Goal: Navigation & Orientation: Understand site structure

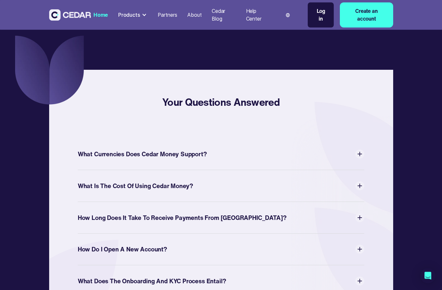
scroll to position [2189, 0]
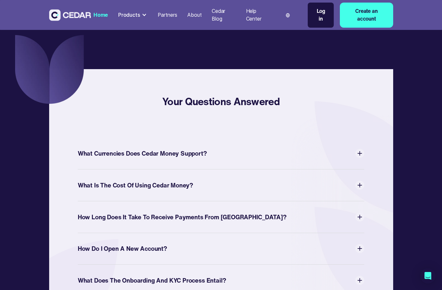
click at [364, 212] on img at bounding box center [359, 216] width 9 height 9
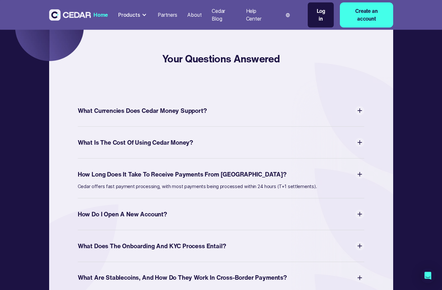
scroll to position [2232, 0]
click at [363, 209] on img at bounding box center [359, 213] width 9 height 9
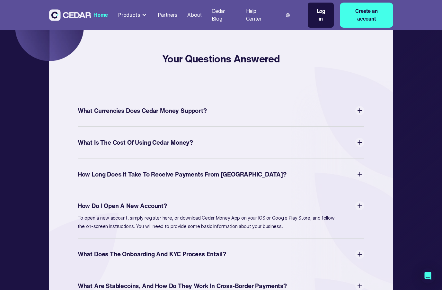
scroll to position [2239, 0]
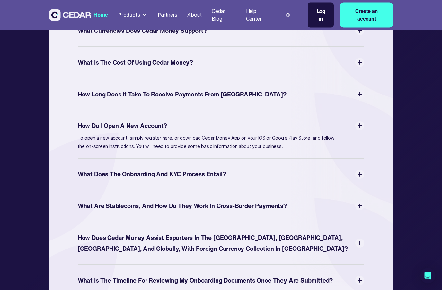
click at [363, 201] on img at bounding box center [359, 205] width 9 height 9
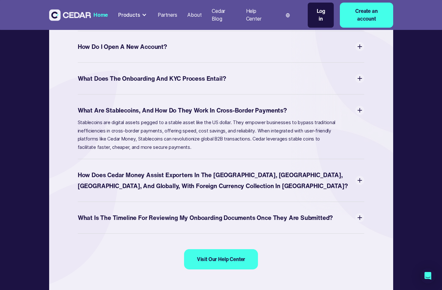
scroll to position [2389, 0]
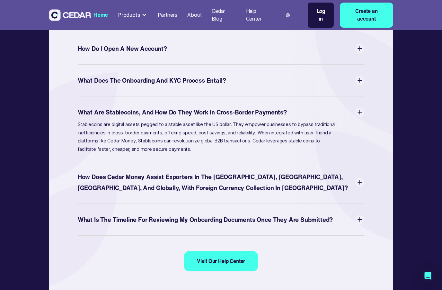
click at [361, 177] on img at bounding box center [359, 181] width 9 height 9
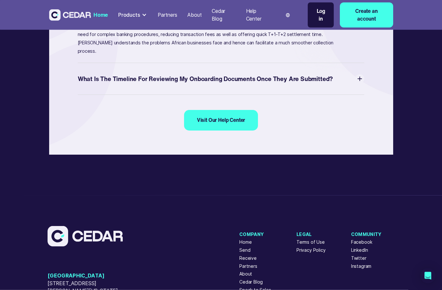
scroll to position [2533, 0]
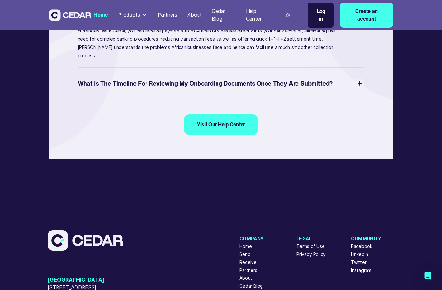
click at [142, 15] on div at bounding box center [144, 15] width 5 height 5
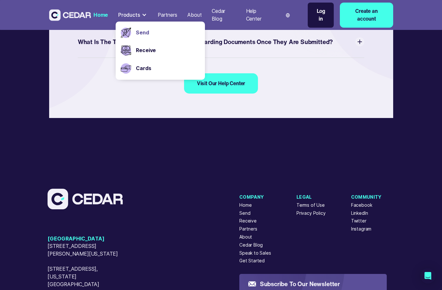
click at [147, 34] on link "Send" at bounding box center [168, 33] width 64 height 8
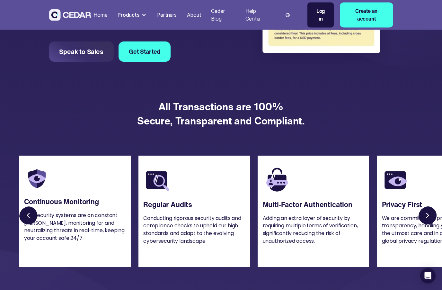
scroll to position [598, 0]
click at [426, 217] on link "Next slide" at bounding box center [428, 216] width 20 height 20
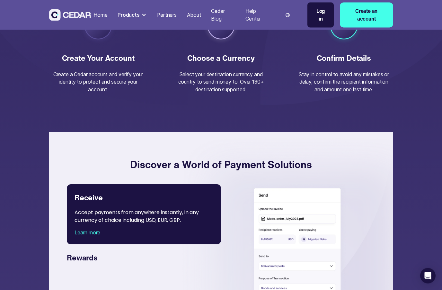
scroll to position [970, 0]
click at [88, 232] on div "Learn more" at bounding box center [143, 233] width 139 height 8
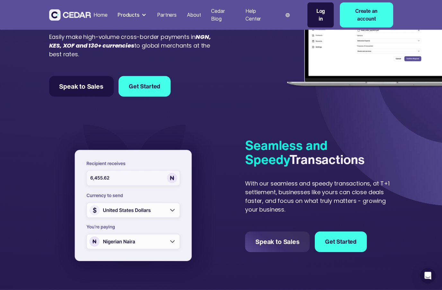
scroll to position [0, 0]
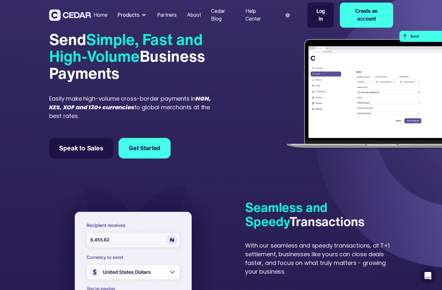
click at [143, 15] on div at bounding box center [143, 15] width 5 height 5
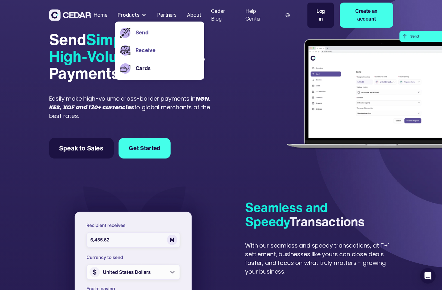
click at [150, 51] on link "Receive" at bounding box center [167, 51] width 64 height 8
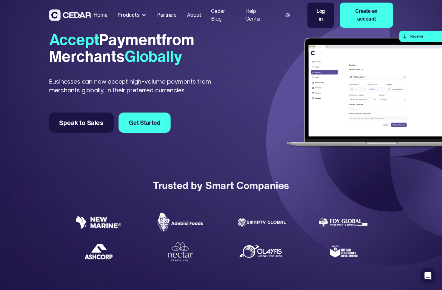
click at [142, 15] on div at bounding box center [143, 15] width 5 height 5
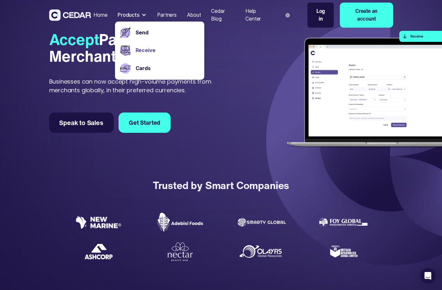
click at [145, 53] on link "Receive" at bounding box center [167, 51] width 64 height 8
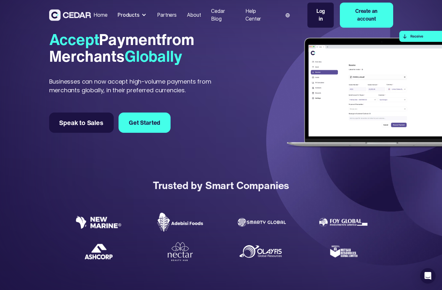
click at [195, 19] on link "About" at bounding box center [193, 15] width 19 height 14
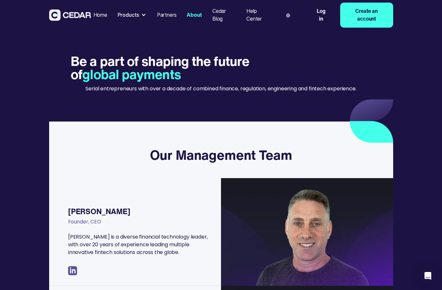
click at [83, 17] on img at bounding box center [70, 15] width 42 height 12
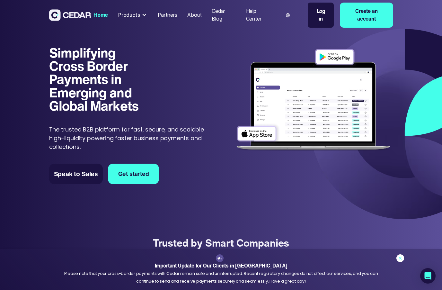
click at [401, 262] on link at bounding box center [400, 258] width 8 height 8
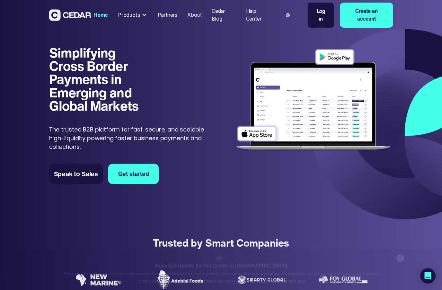
click at [403, 258] on link at bounding box center [400, 258] width 8 height 8
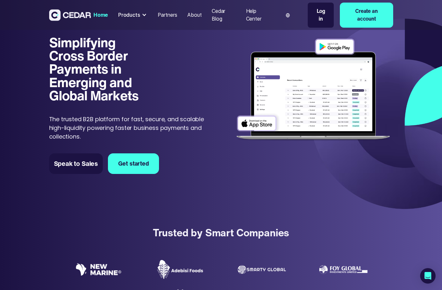
scroll to position [9, 0]
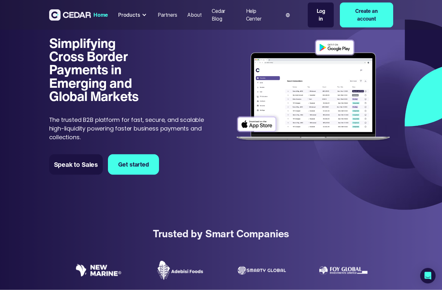
click at [144, 13] on div at bounding box center [144, 15] width 5 height 5
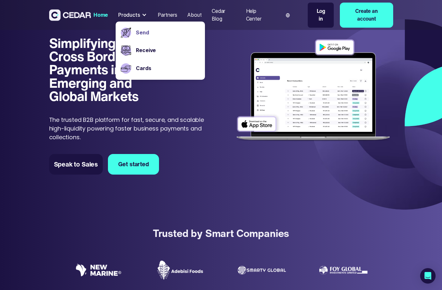
click at [150, 30] on link "Send" at bounding box center [168, 33] width 64 height 8
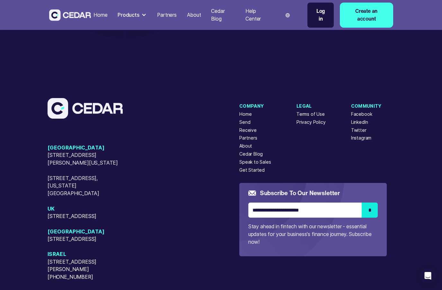
scroll to position [1689, 0]
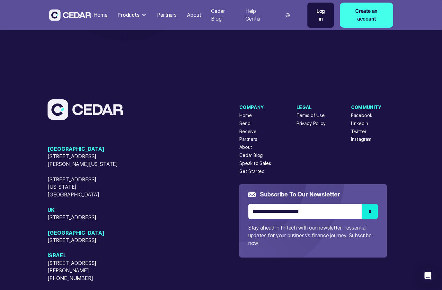
click at [245, 144] on div "About" at bounding box center [245, 147] width 13 height 7
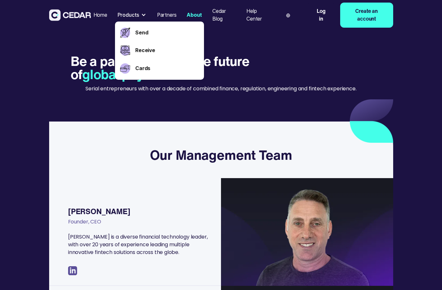
click at [169, 13] on div "Partners" at bounding box center [167, 15] width 20 height 8
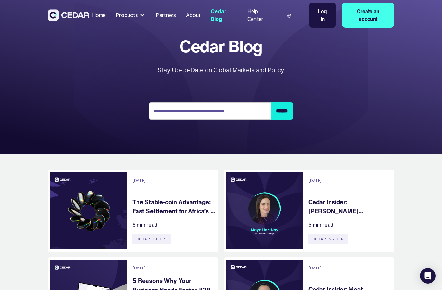
click at [257, 18] on div "Help Center" at bounding box center [260, 14] width 26 height 15
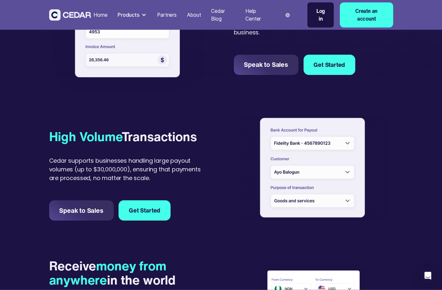
scroll to position [353, 0]
